Goal: Find specific page/section: Find specific page/section

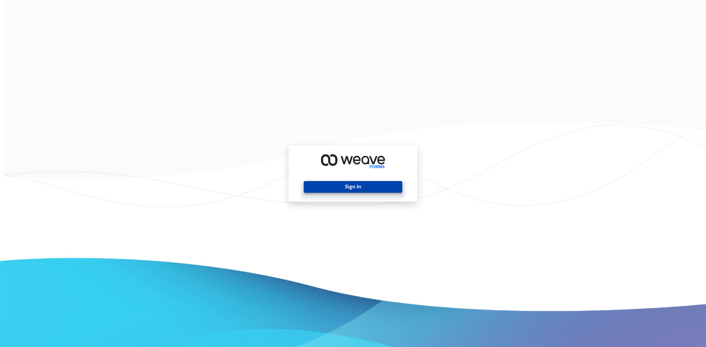
click at [351, 186] on button "Sign In" at bounding box center [353, 187] width 98 height 12
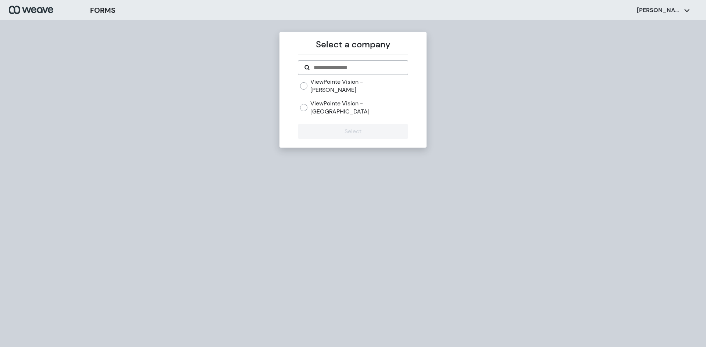
click at [372, 100] on label "ViewPointe Vision - [GEOGRAPHIC_DATA]" at bounding box center [358, 108] width 97 height 16
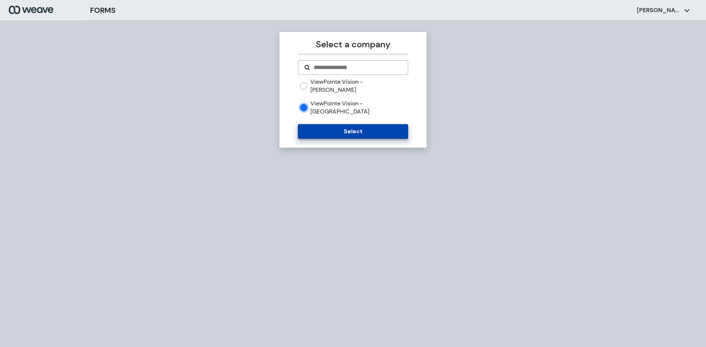
click at [365, 124] on button "Select" at bounding box center [353, 131] width 110 height 15
